Goal: Find specific page/section: Find specific page/section

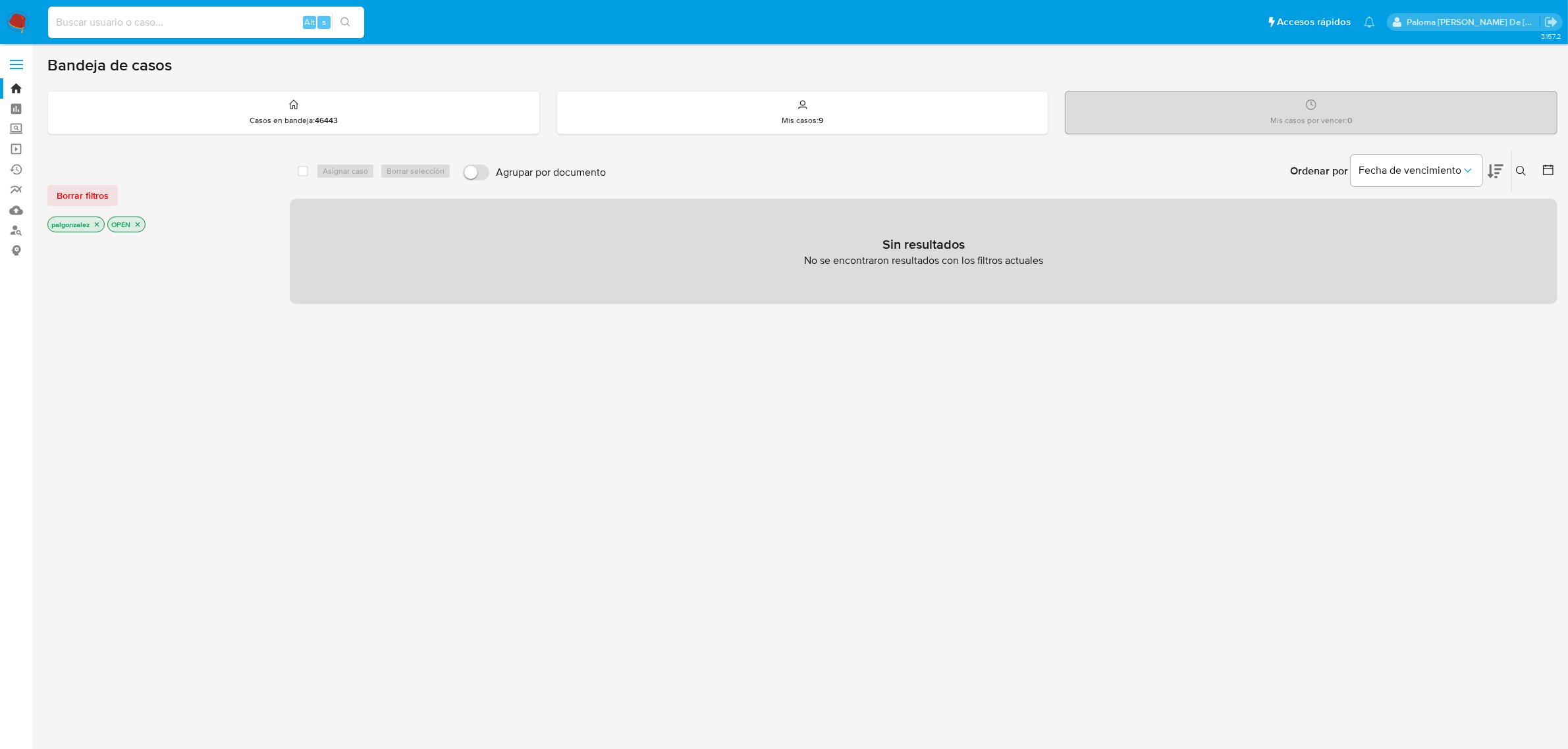
click at [204, 16] on input at bounding box center [206, 22] width 316 height 17
paste input "1517206607"
type input "1517206607"
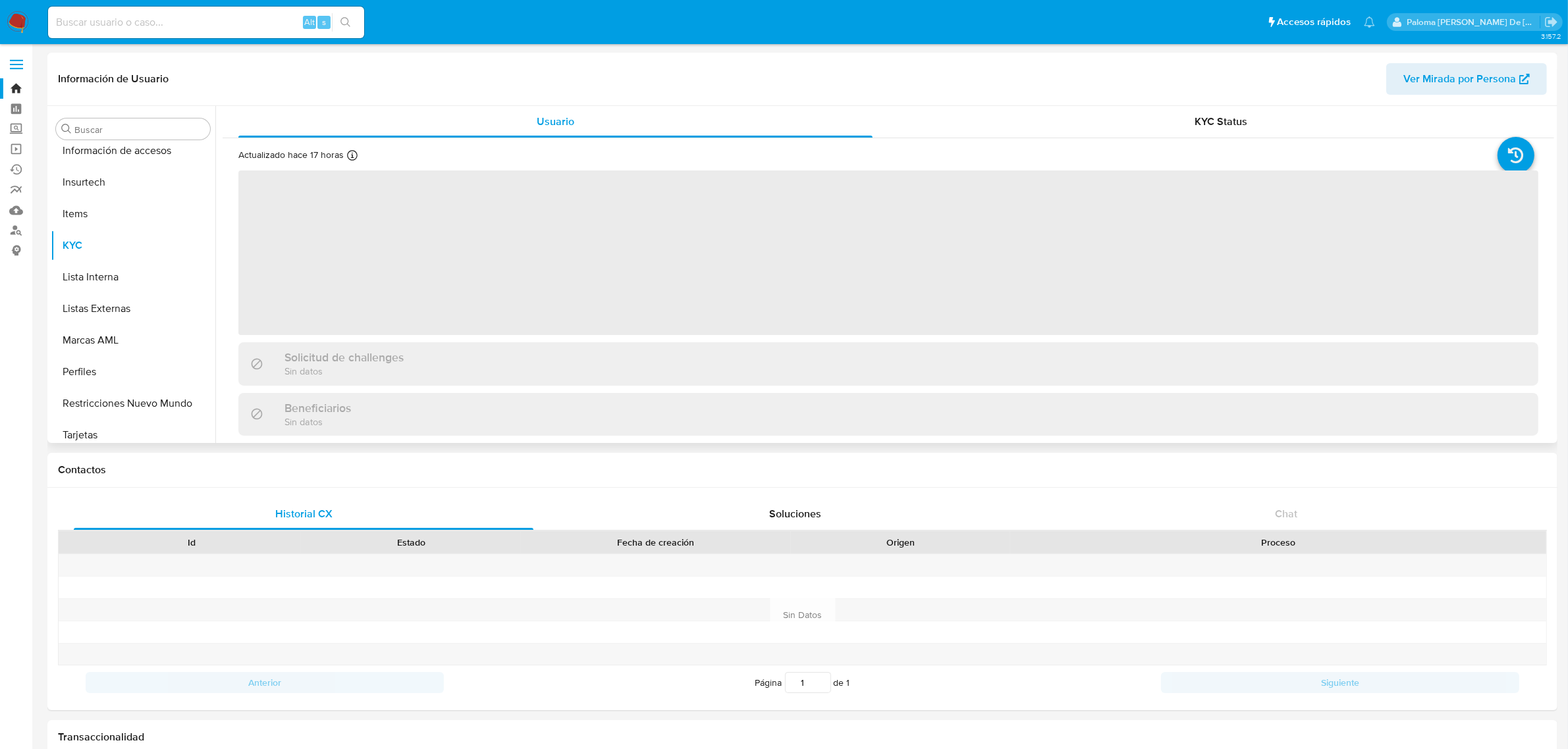
scroll to position [555, 0]
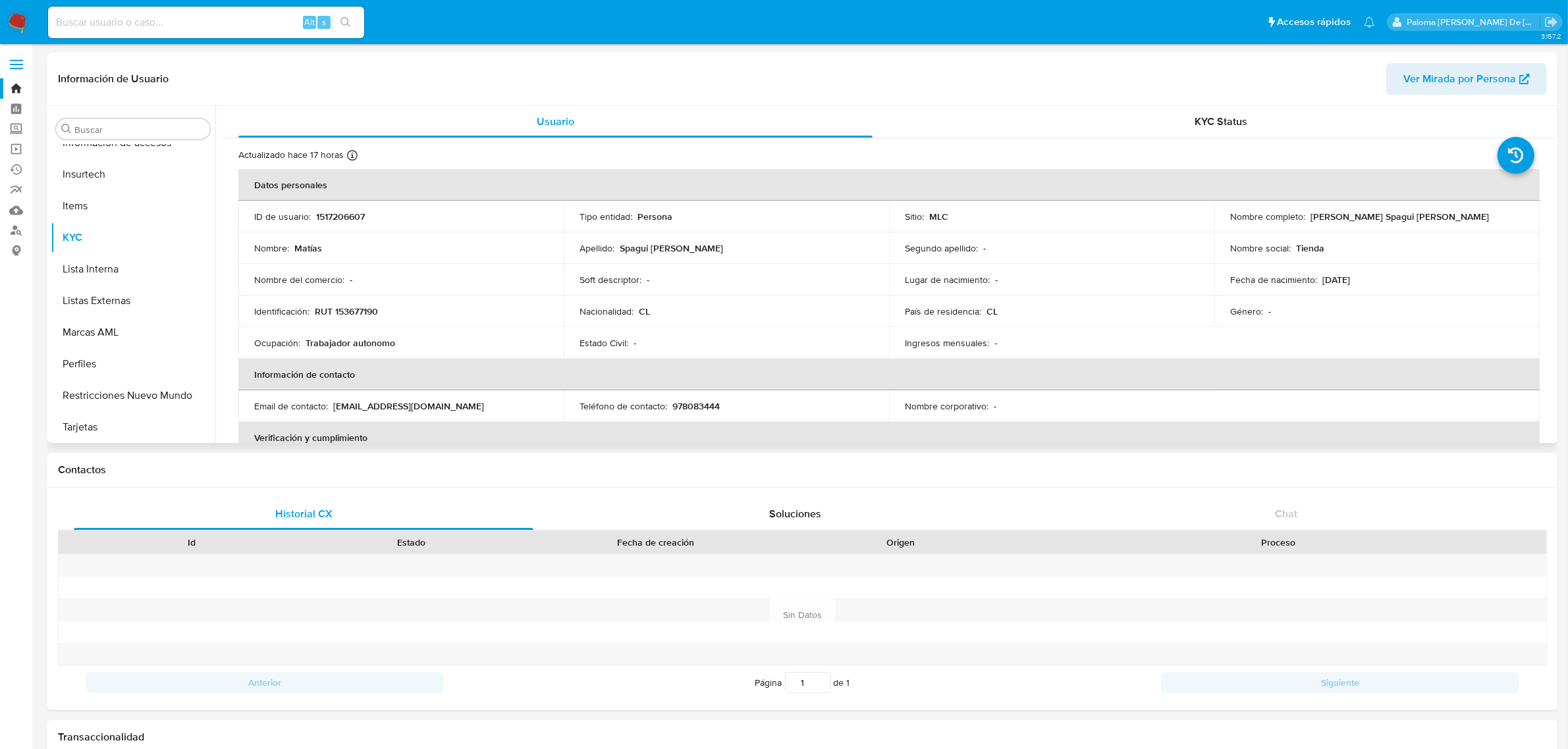
select select "10"
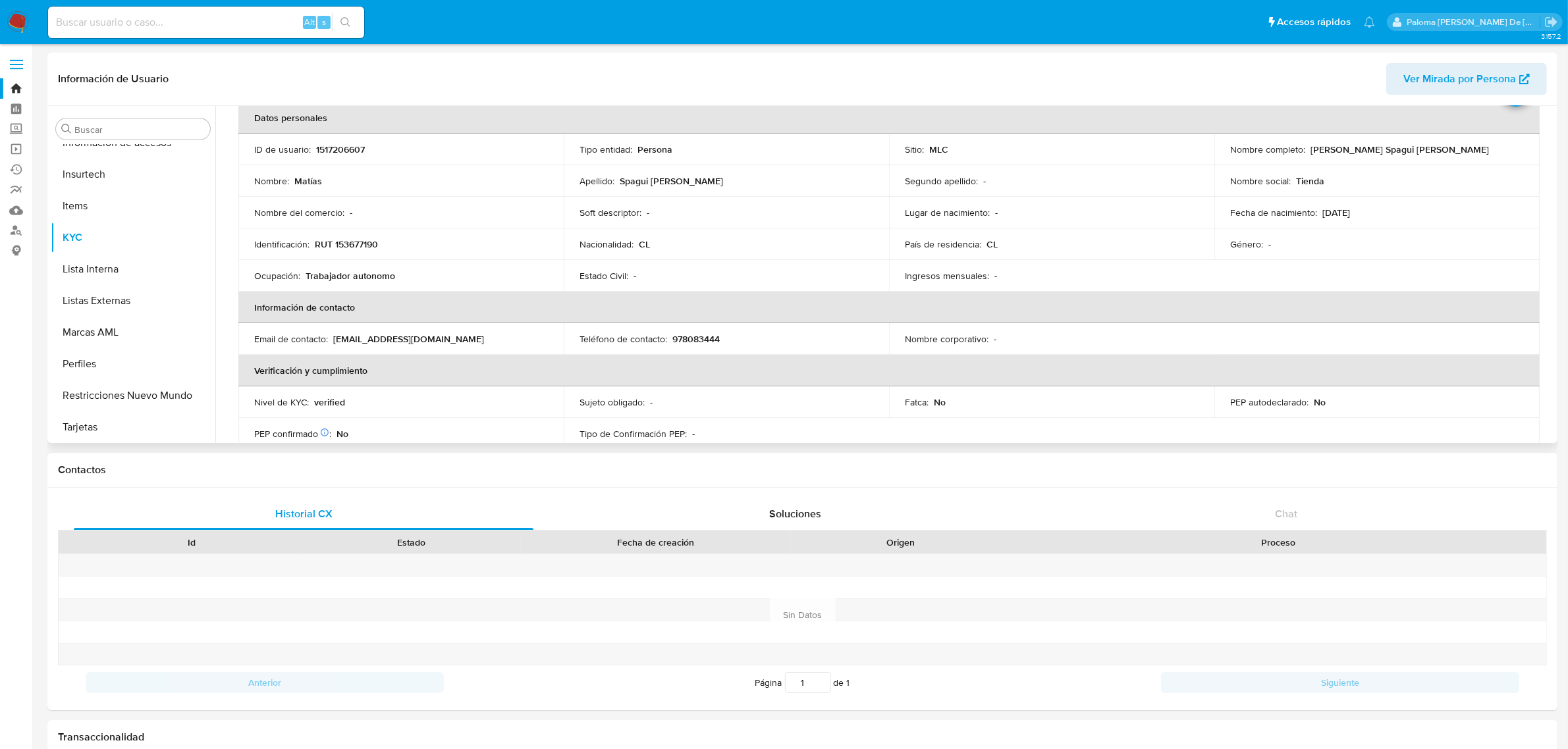
scroll to position [0, 0]
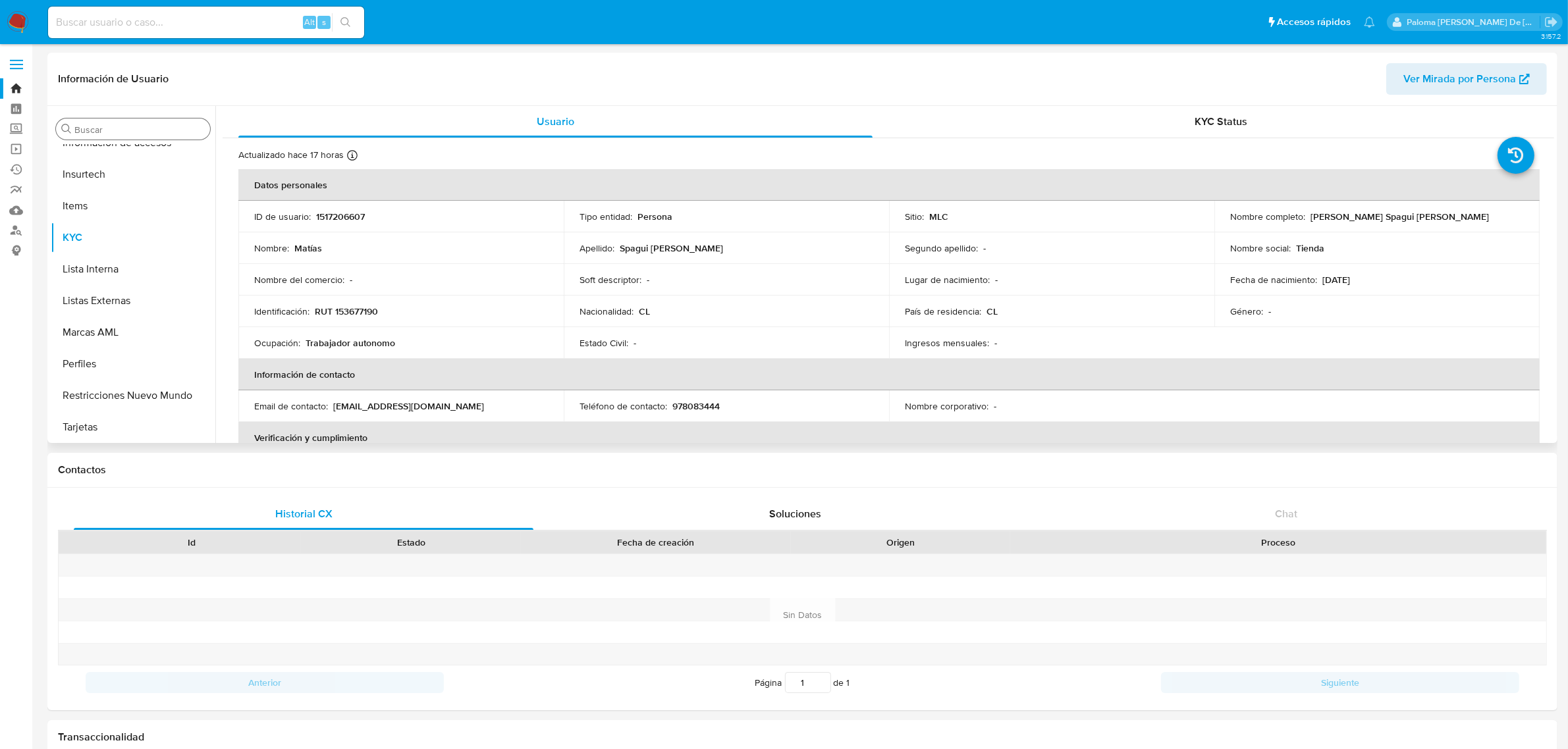
click at [125, 130] on input "Buscar" at bounding box center [139, 129] width 130 height 12
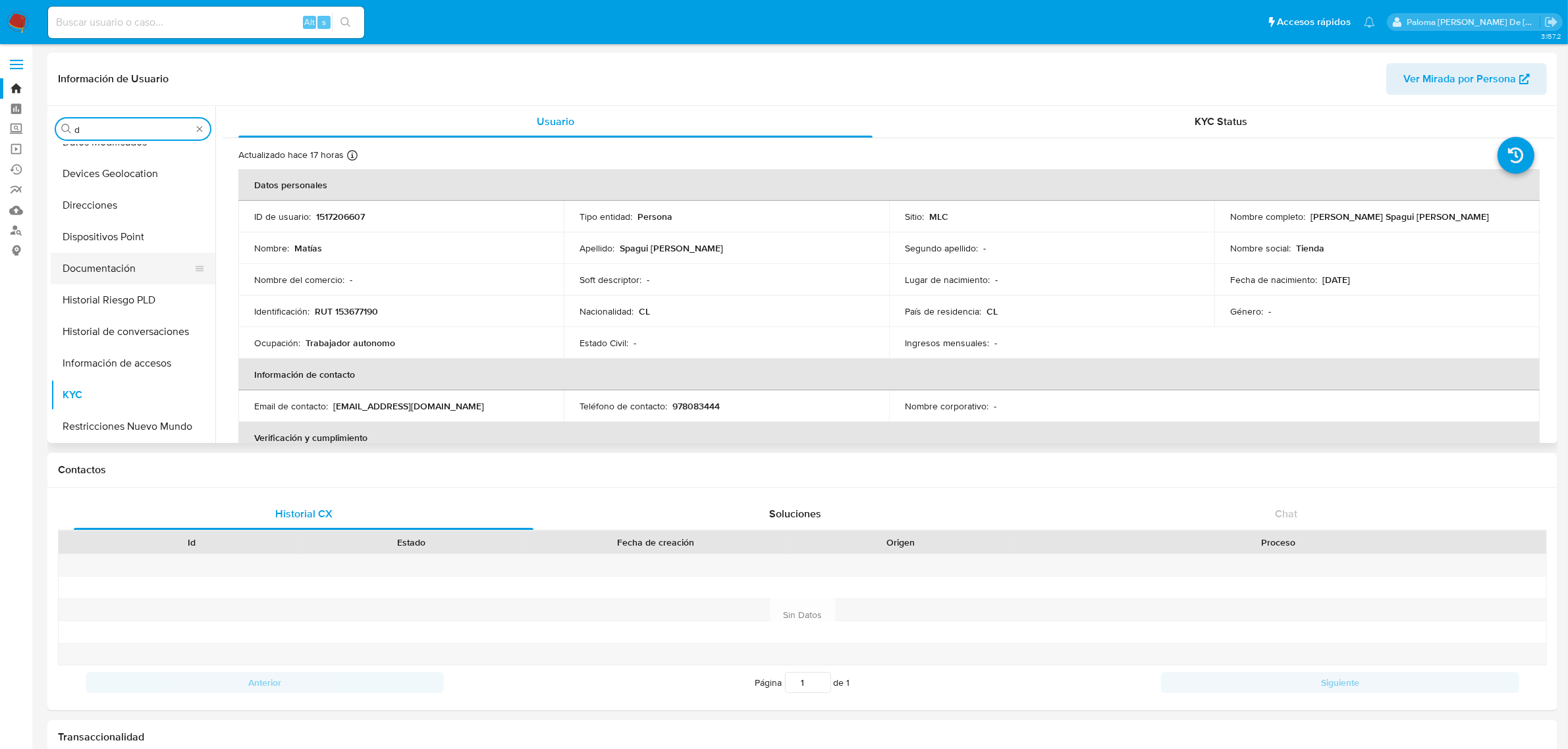
type input "d"
click at [103, 265] on button "Documentación" at bounding box center [128, 268] width 154 height 32
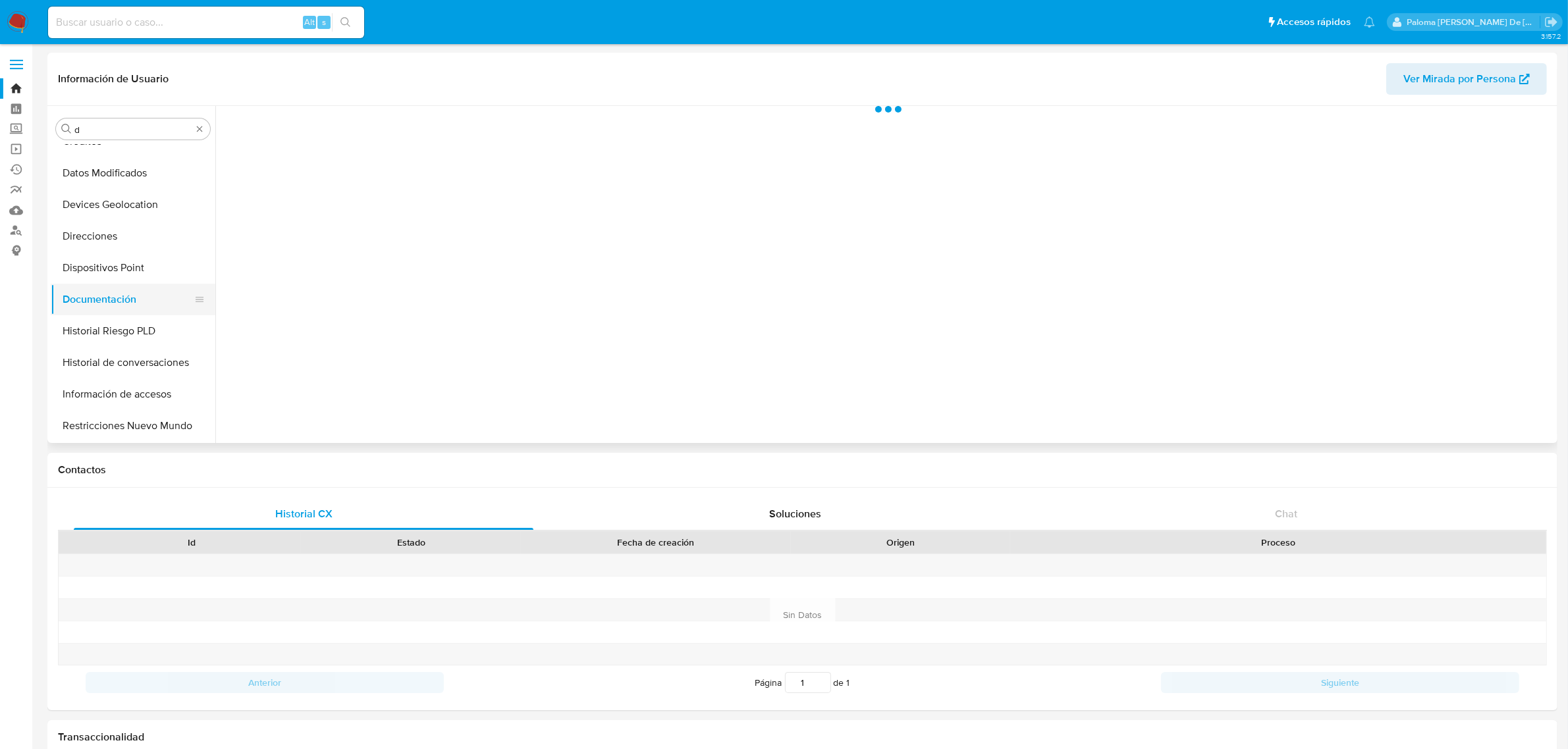
scroll to position [82, 0]
click at [347, 175] on button "Prueba de vida" at bounding box center [379, 171] width 312 height 34
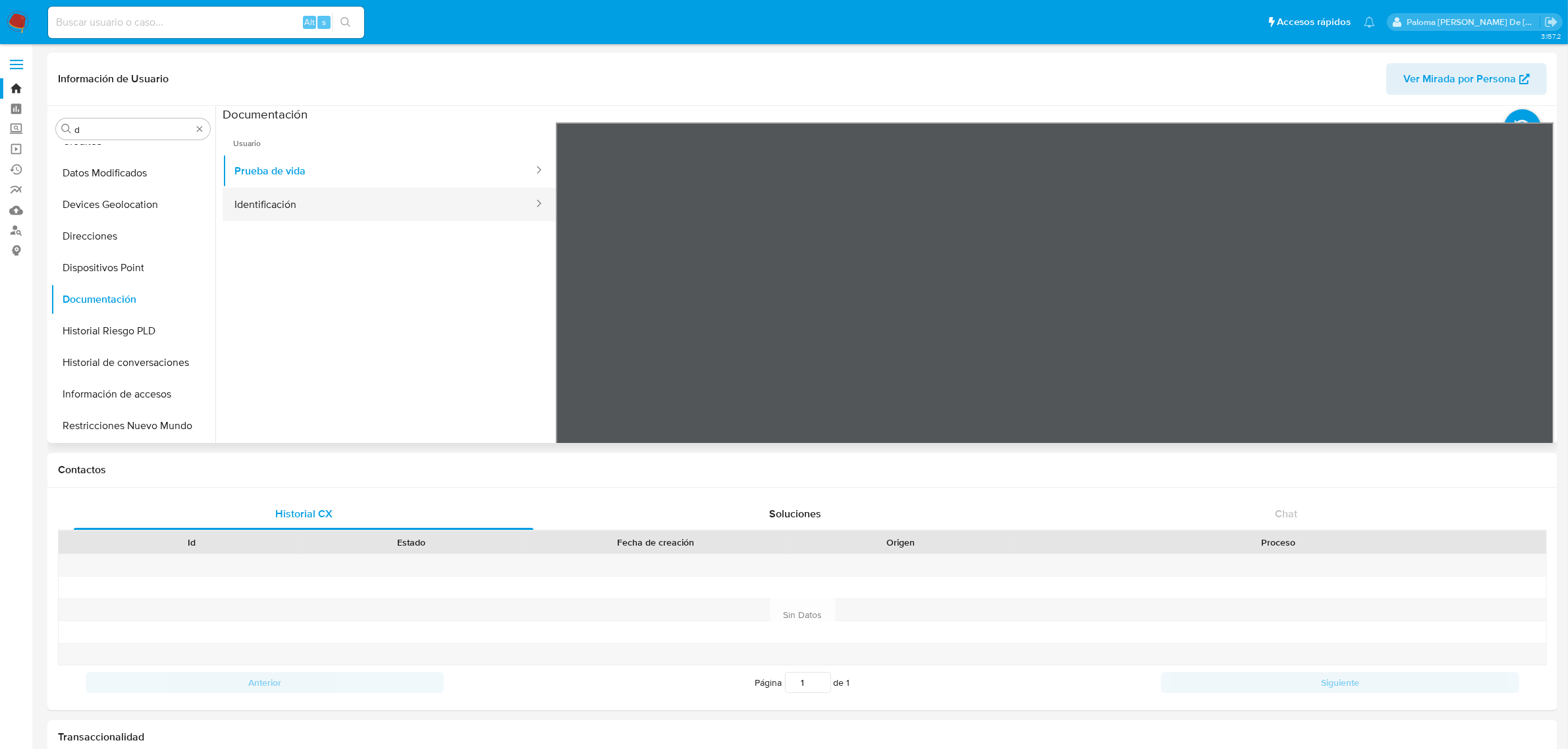
click at [360, 202] on button "Identificación" at bounding box center [379, 204] width 312 height 34
click at [327, 165] on button "Prueba de vida" at bounding box center [379, 171] width 312 height 34
click at [328, 204] on button "Identificación" at bounding box center [379, 204] width 312 height 34
click at [1531, 342] on icon at bounding box center [1536, 335] width 26 height 26
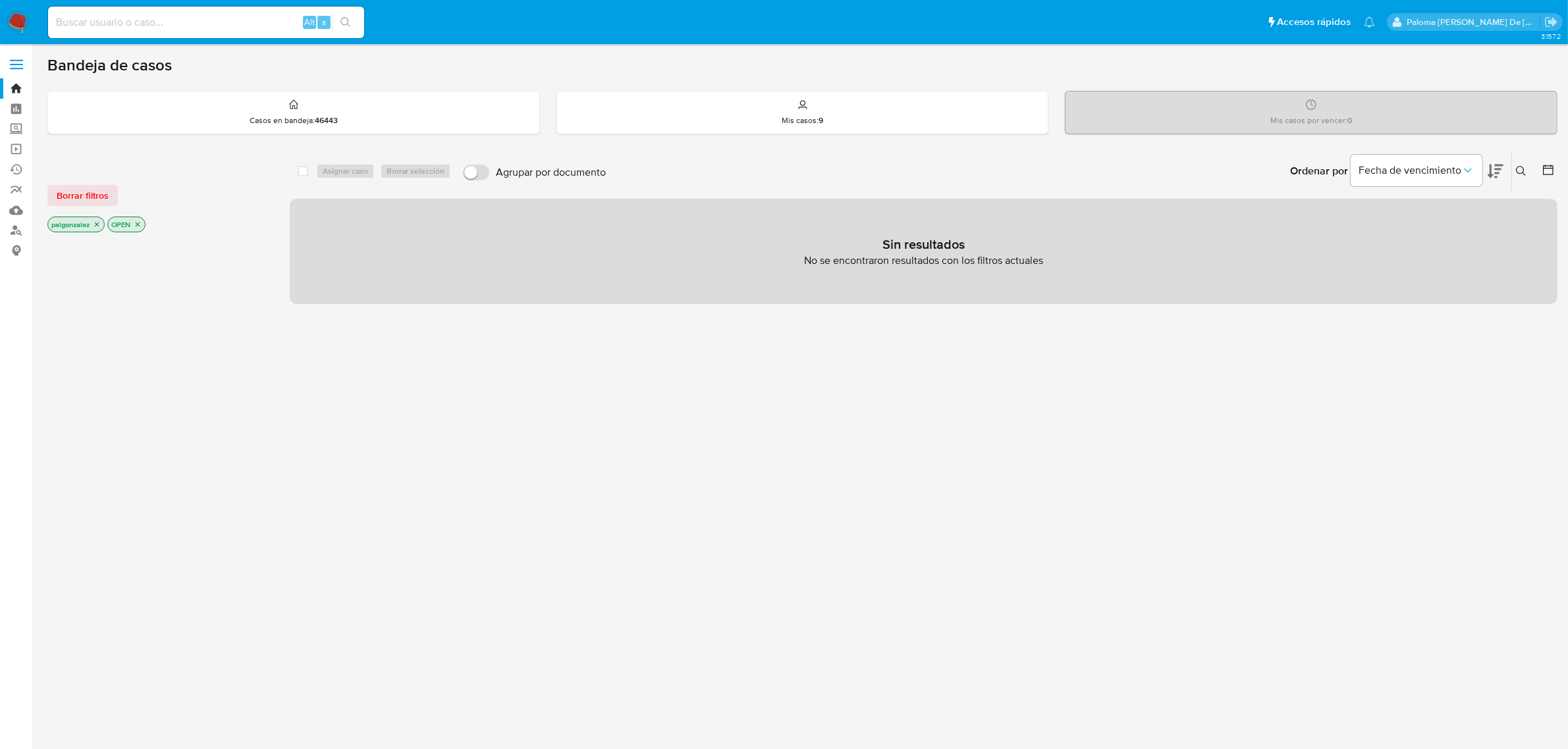
click at [222, 25] on input at bounding box center [206, 22] width 316 height 17
paste input "2006524214"
type input "2006524214"
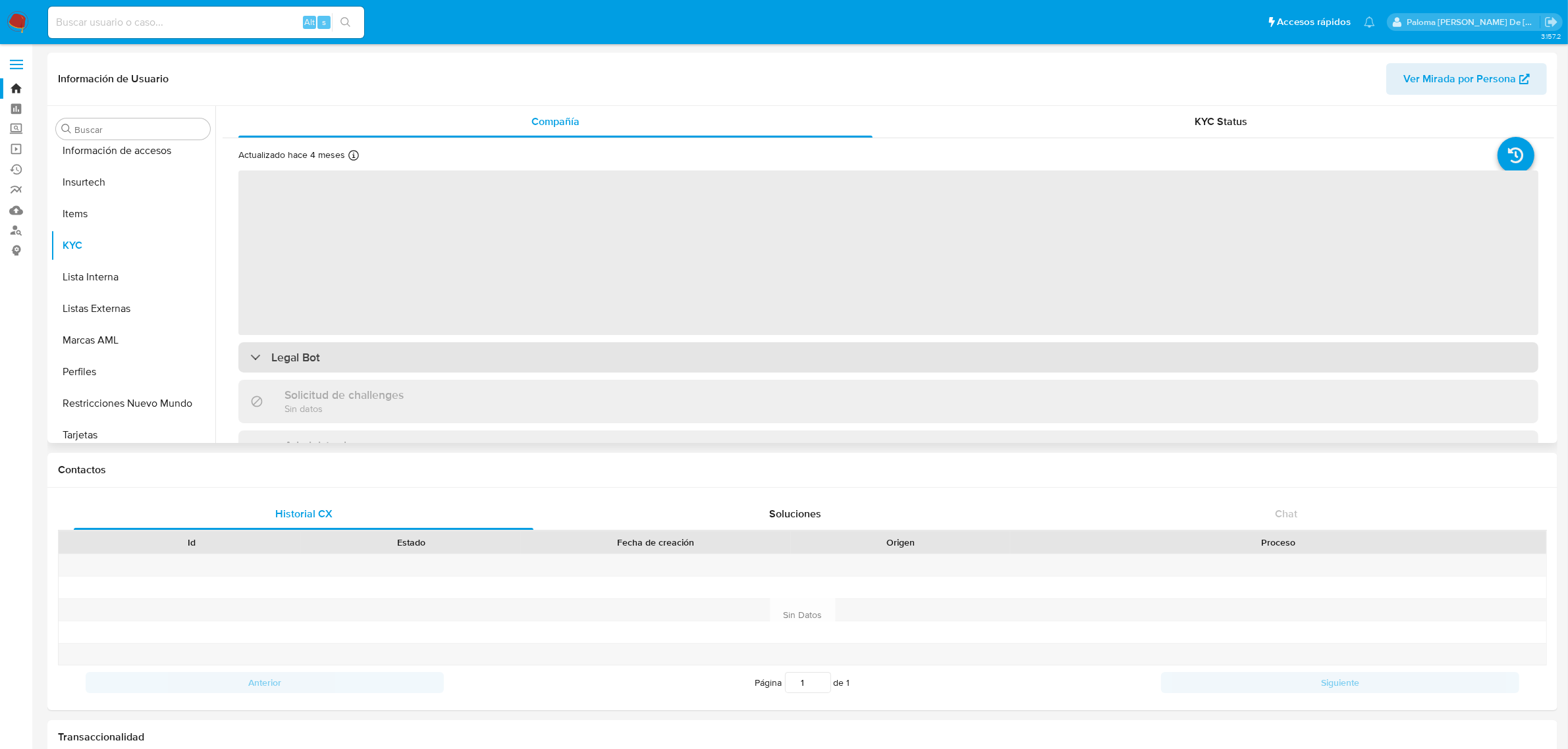
scroll to position [555, 0]
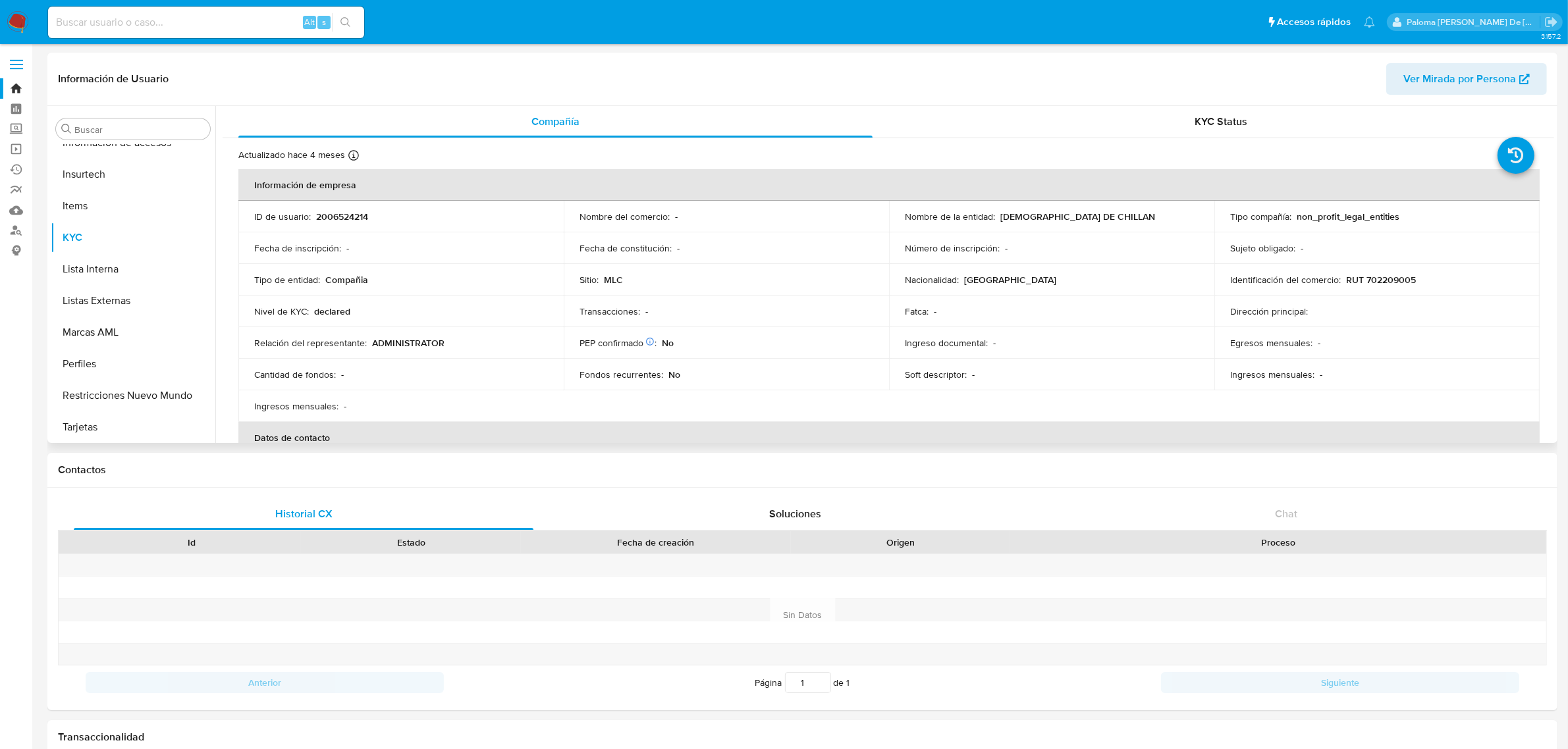
select select "10"
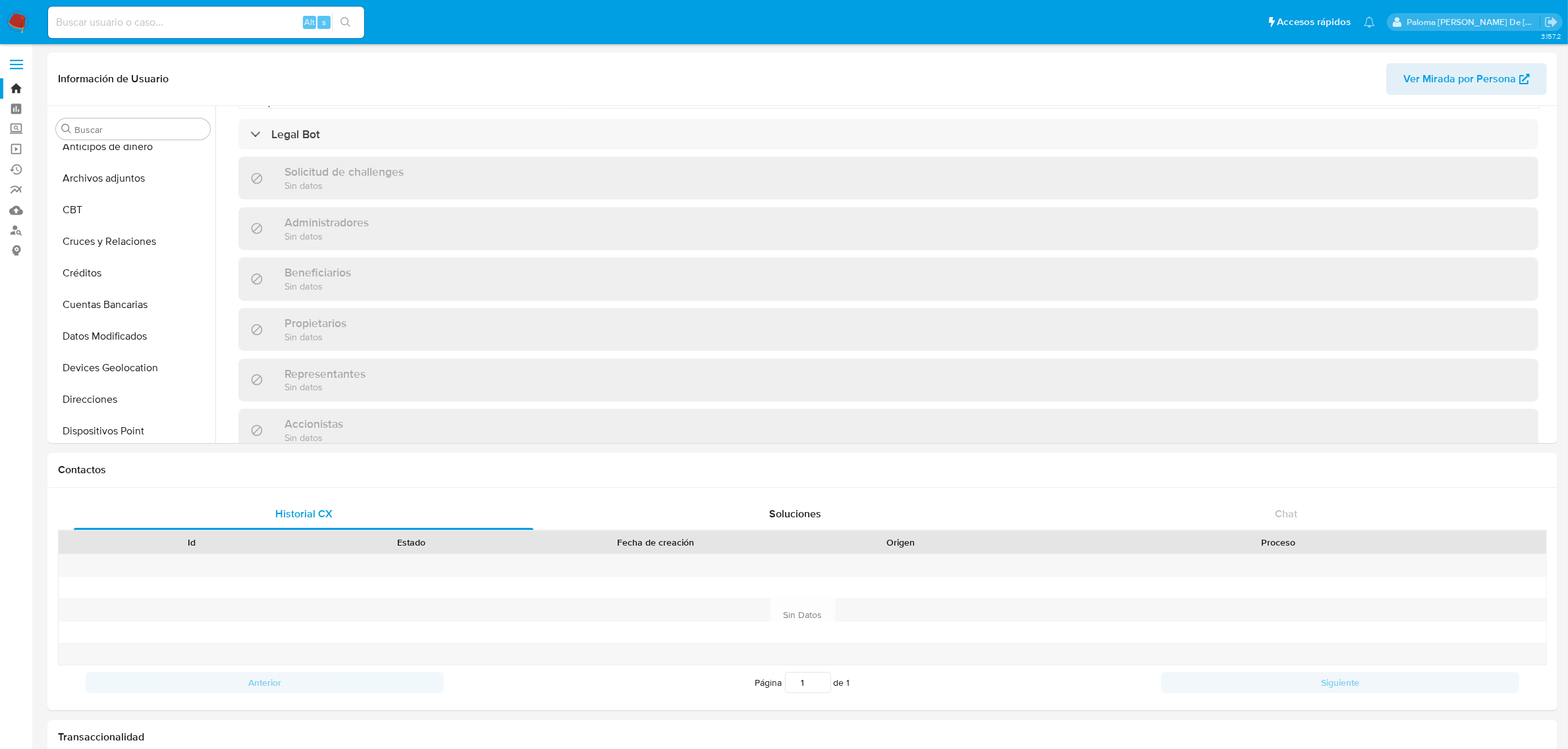
scroll to position [0, 0]
